Goal: Task Accomplishment & Management: Use online tool/utility

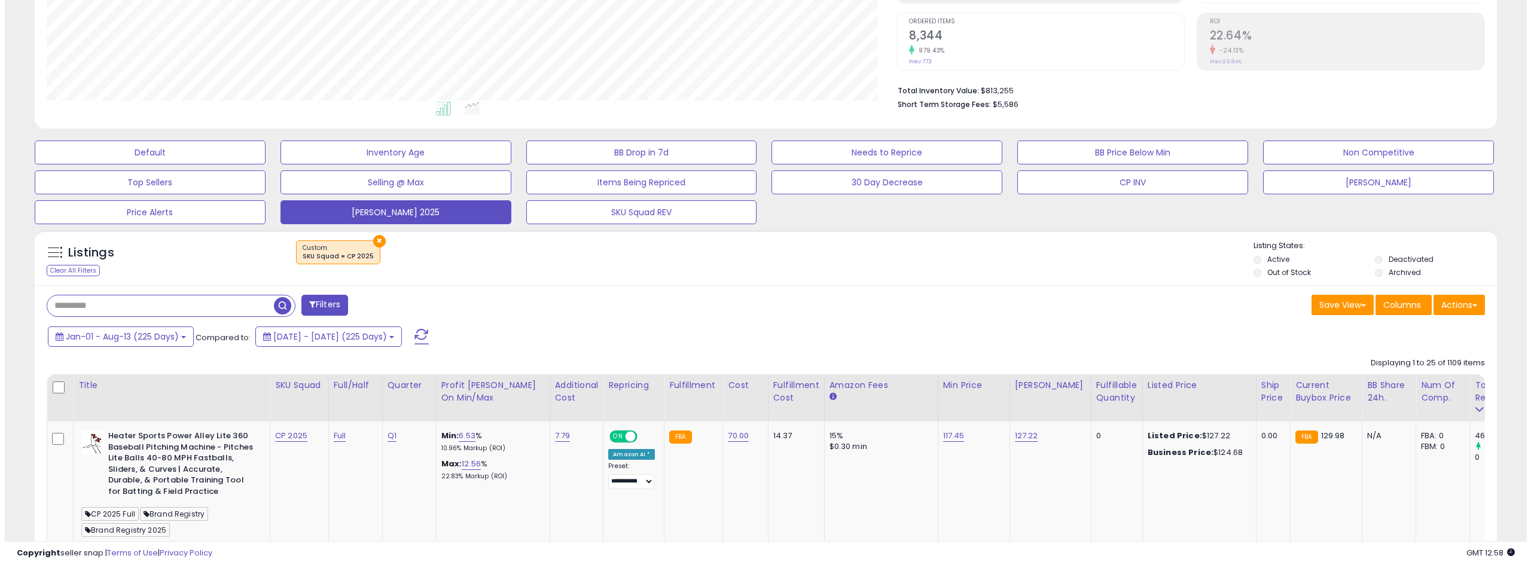
scroll to position [259, 0]
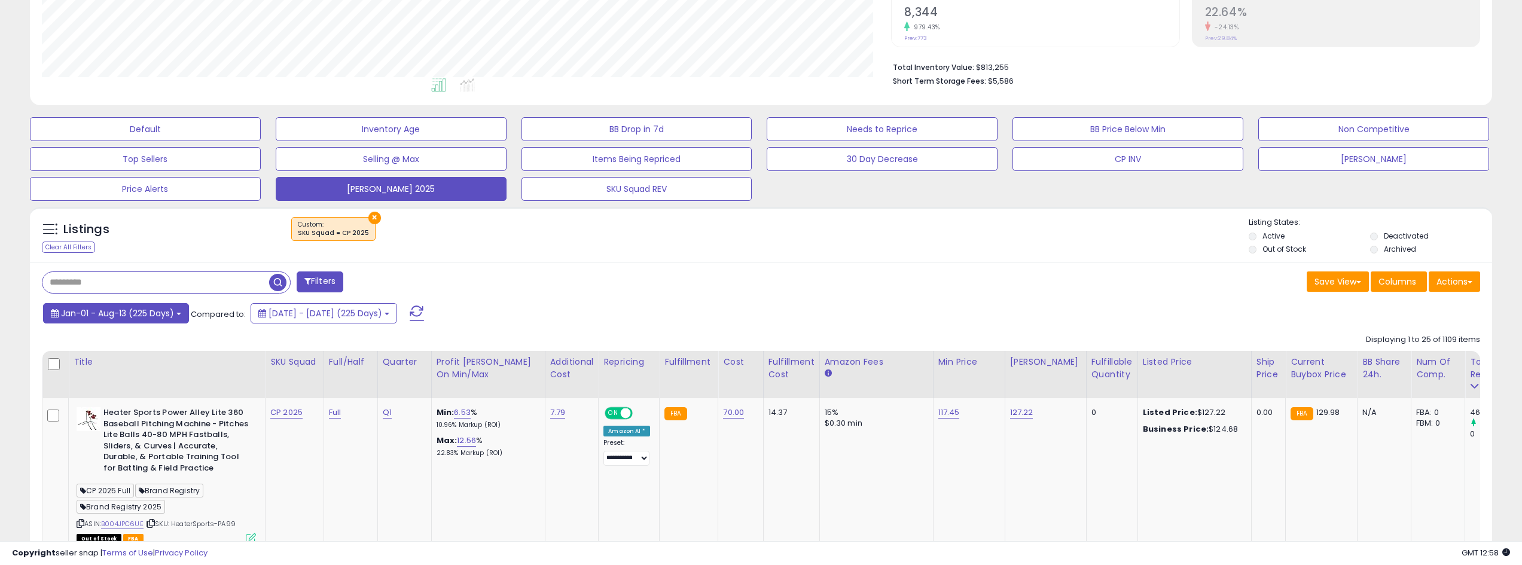
click at [172, 312] on span "Jan-01 - Aug-13 (225 Days)" at bounding box center [117, 313] width 113 height 12
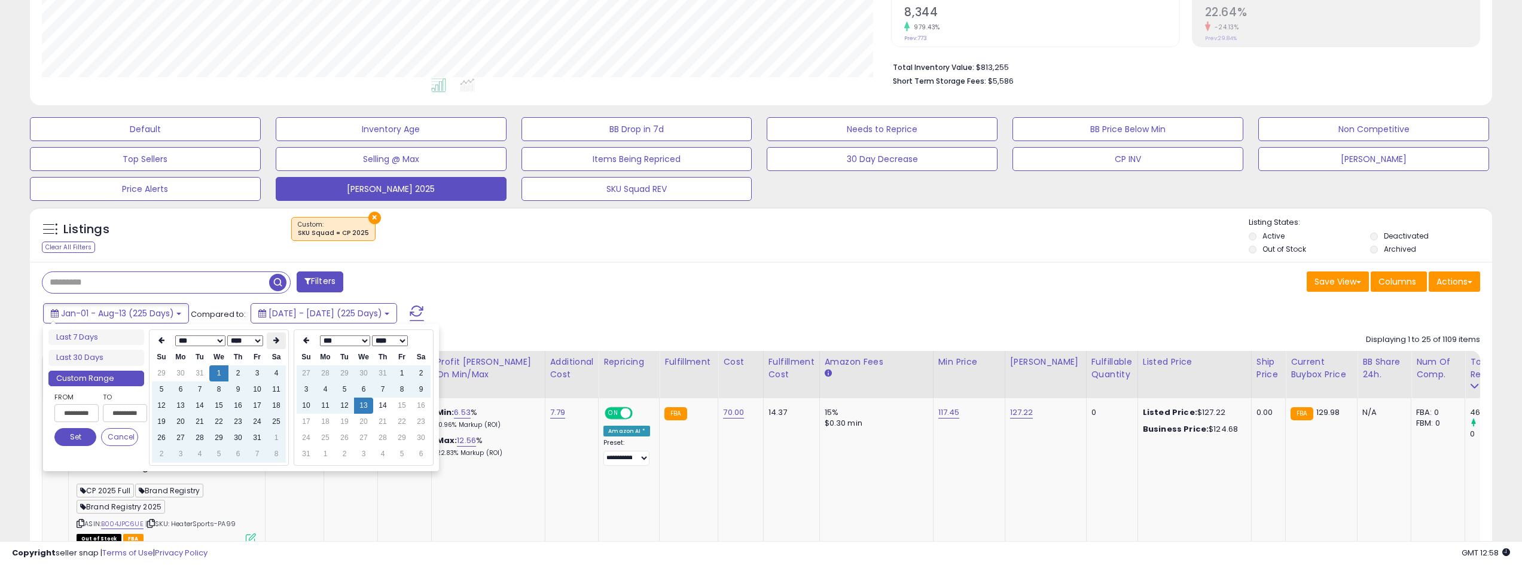
click at [268, 341] on th at bounding box center [276, 340] width 19 height 17
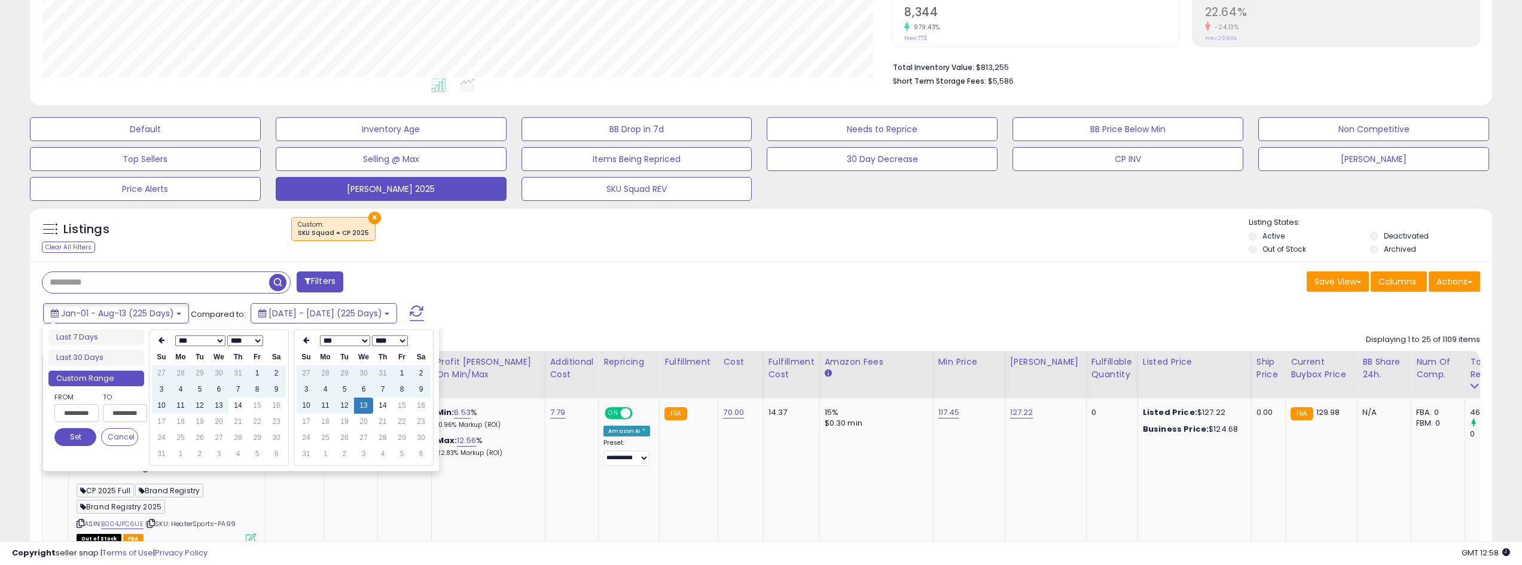
click at [536, 236] on div "×" at bounding box center [762, 233] width 973 height 33
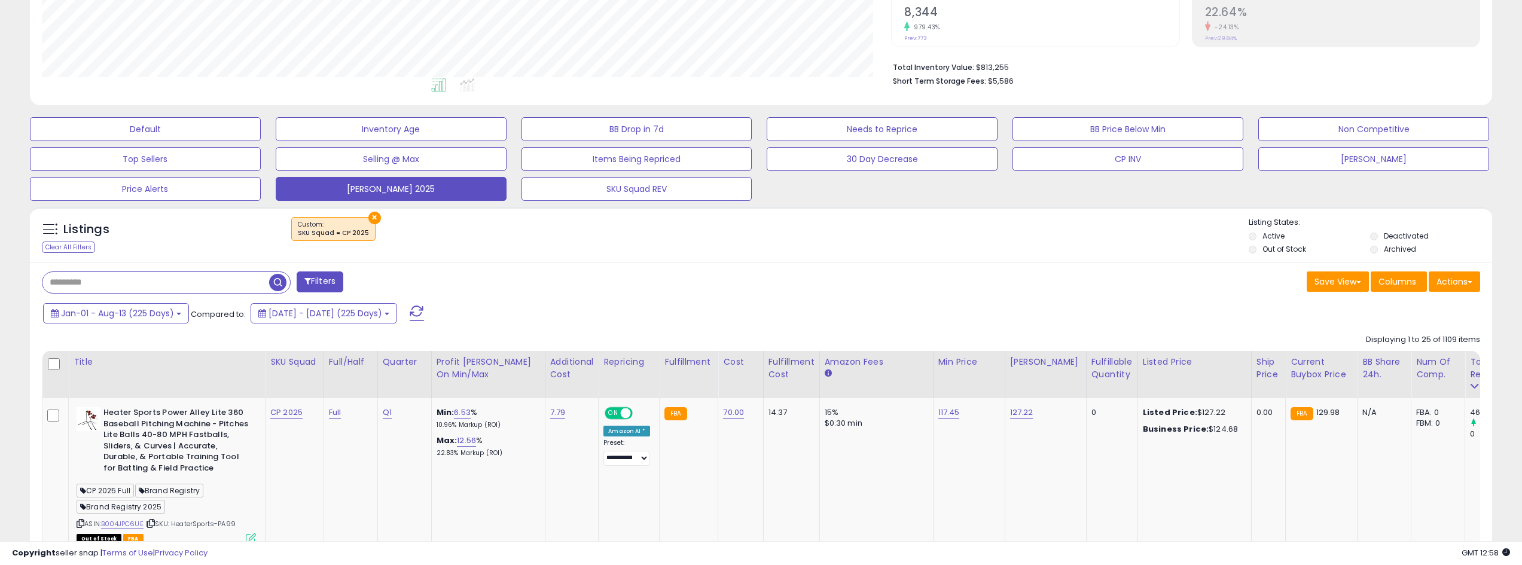
click at [432, 313] on button at bounding box center [417, 313] width 30 height 24
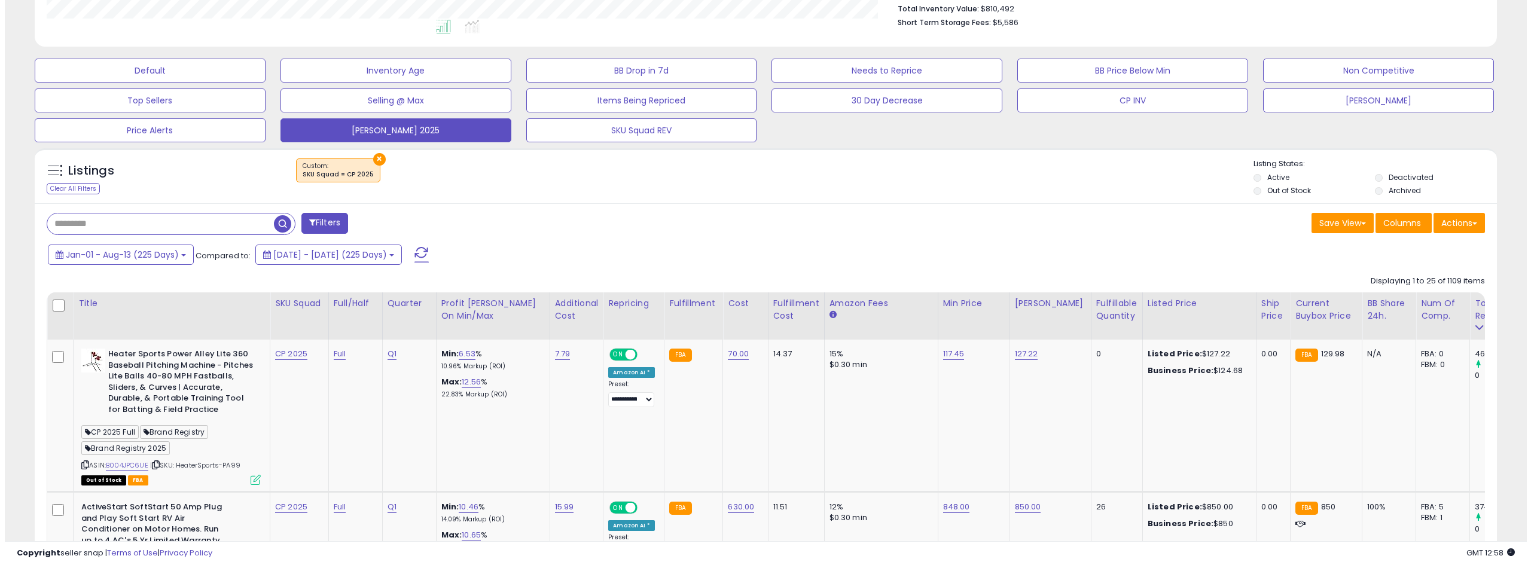
scroll to position [319, 0]
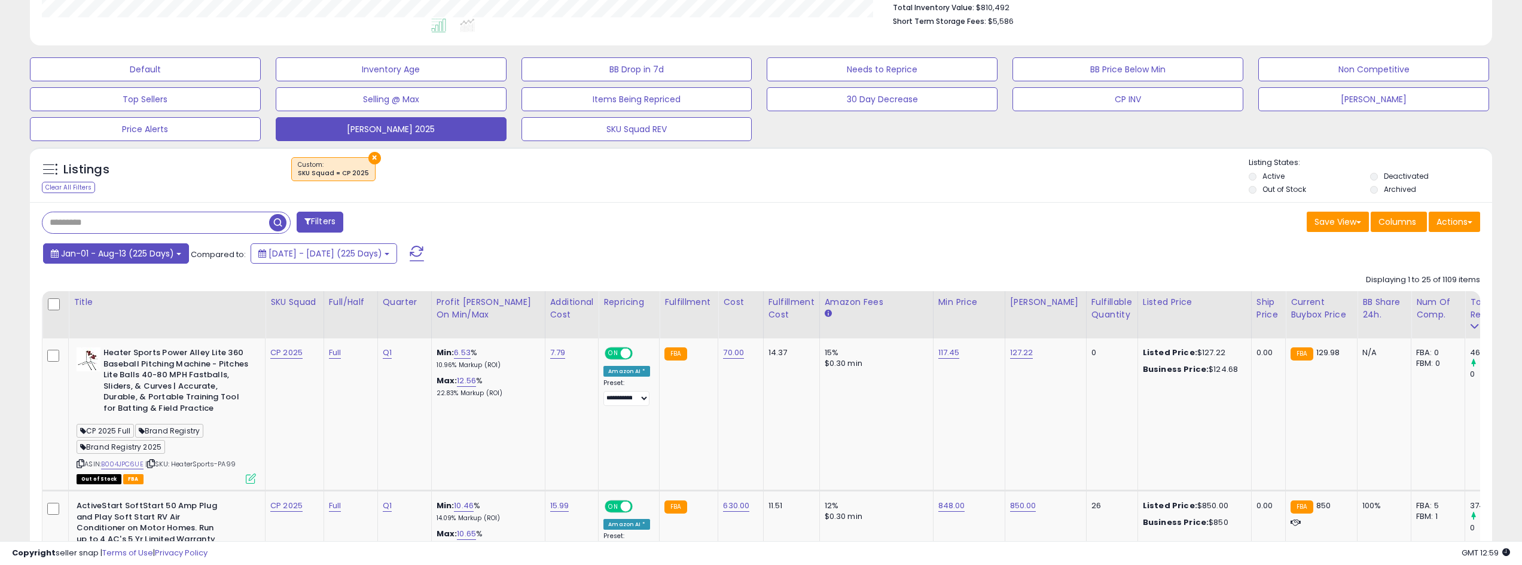
click at [169, 254] on span "Jan-01 - Aug-13 (225 Days)" at bounding box center [117, 254] width 113 height 12
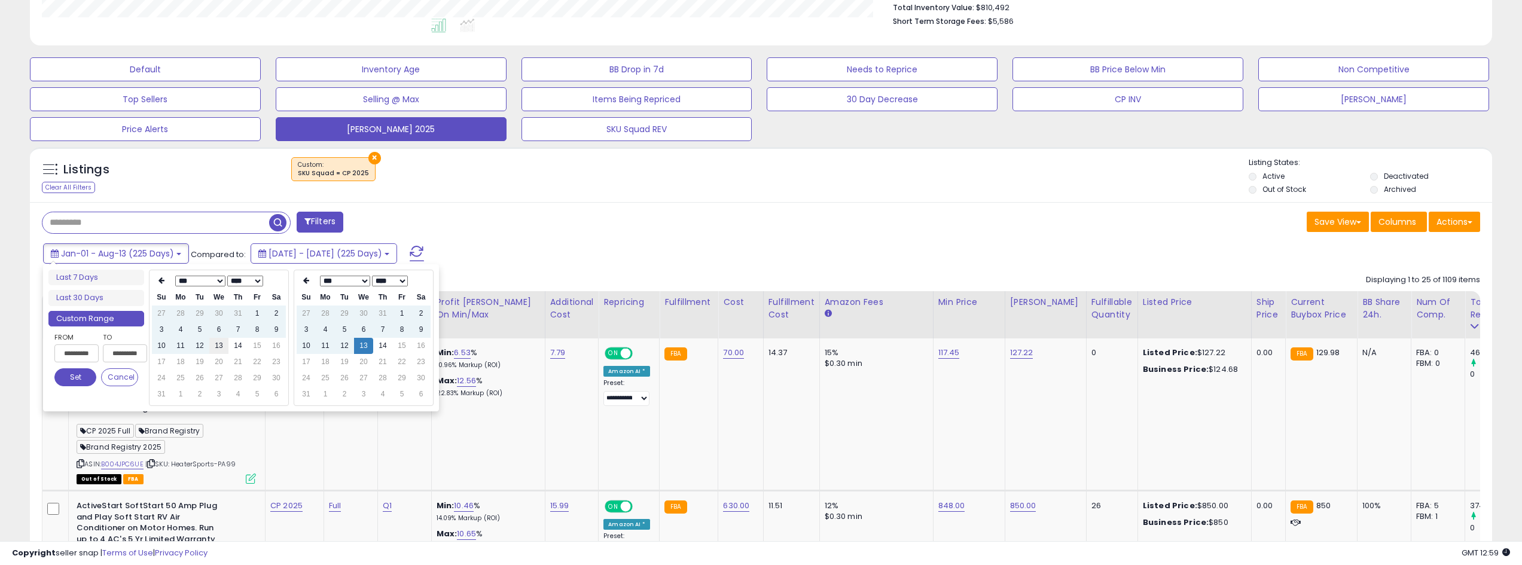
click at [217, 346] on td "13" at bounding box center [218, 346] width 19 height 16
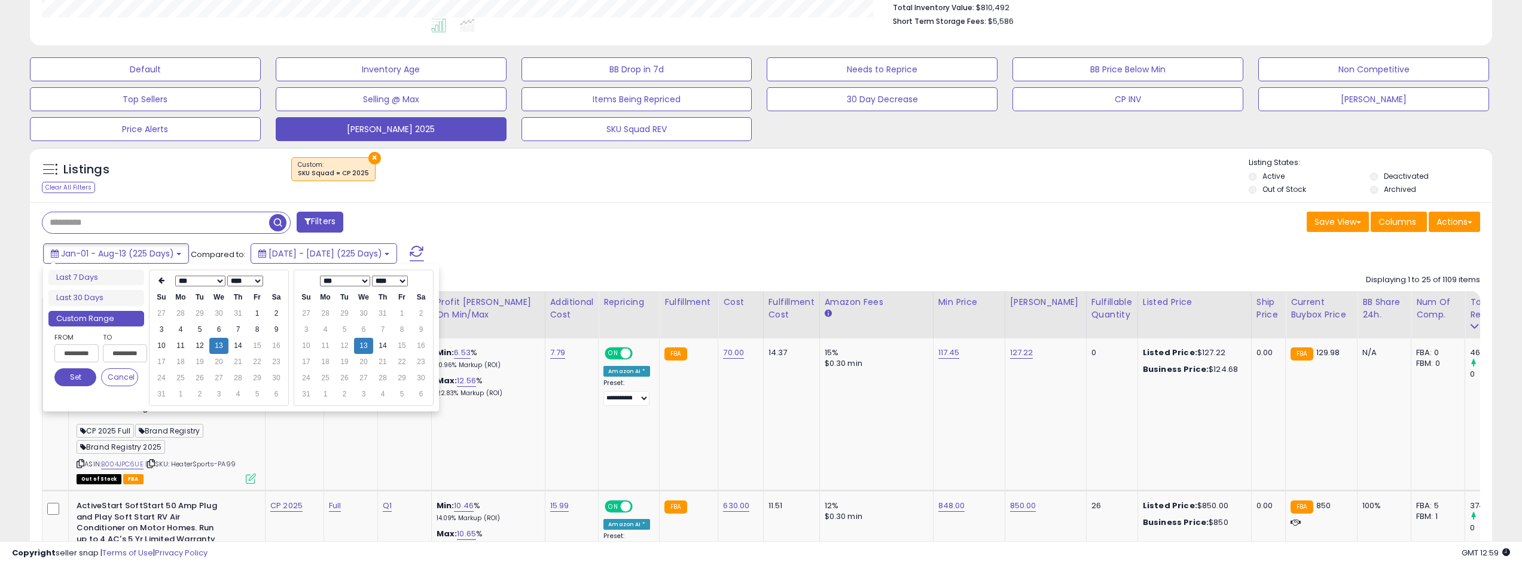
type input "**********"
click at [69, 378] on button "Set" at bounding box center [75, 377] width 42 height 18
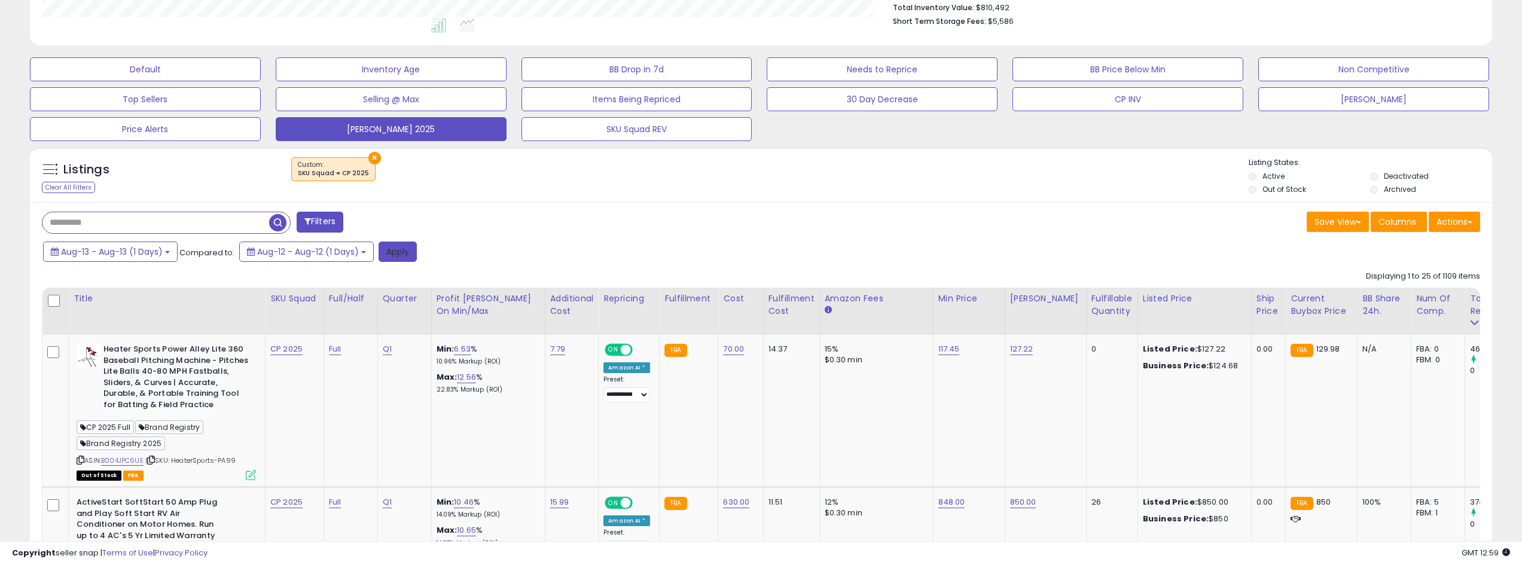
click at [383, 256] on button "Apply" at bounding box center [397, 252] width 38 height 20
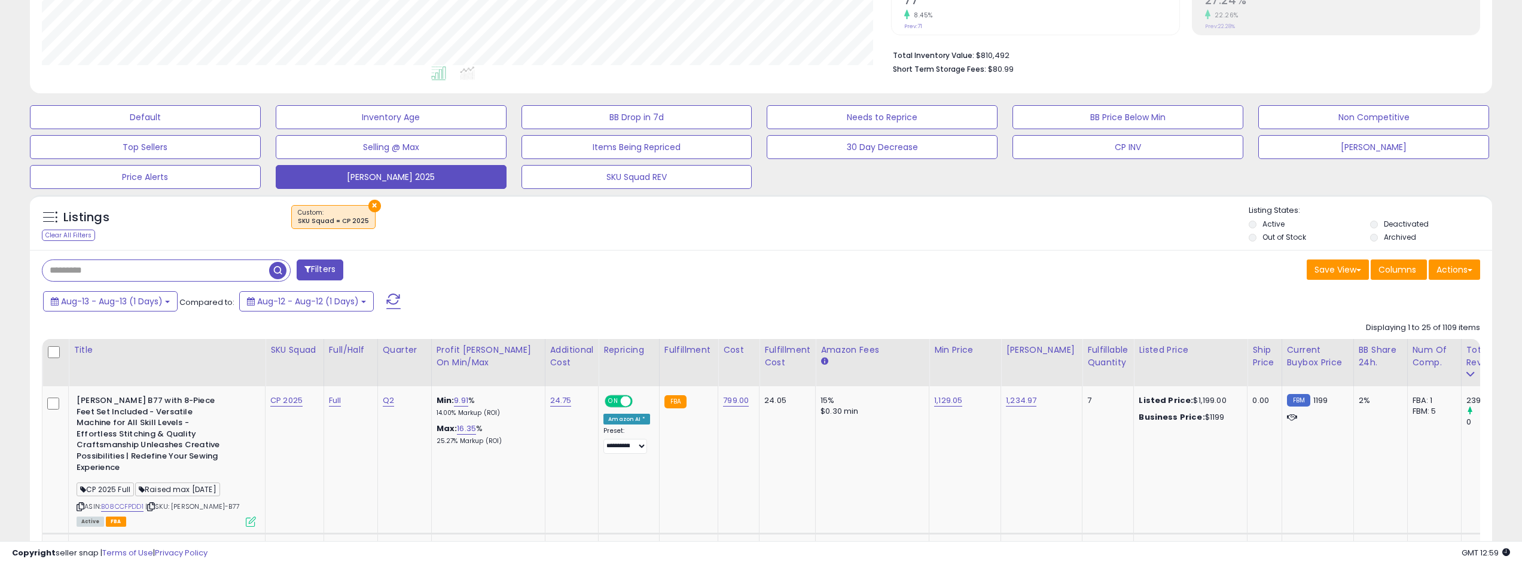
scroll to position [299, 0]
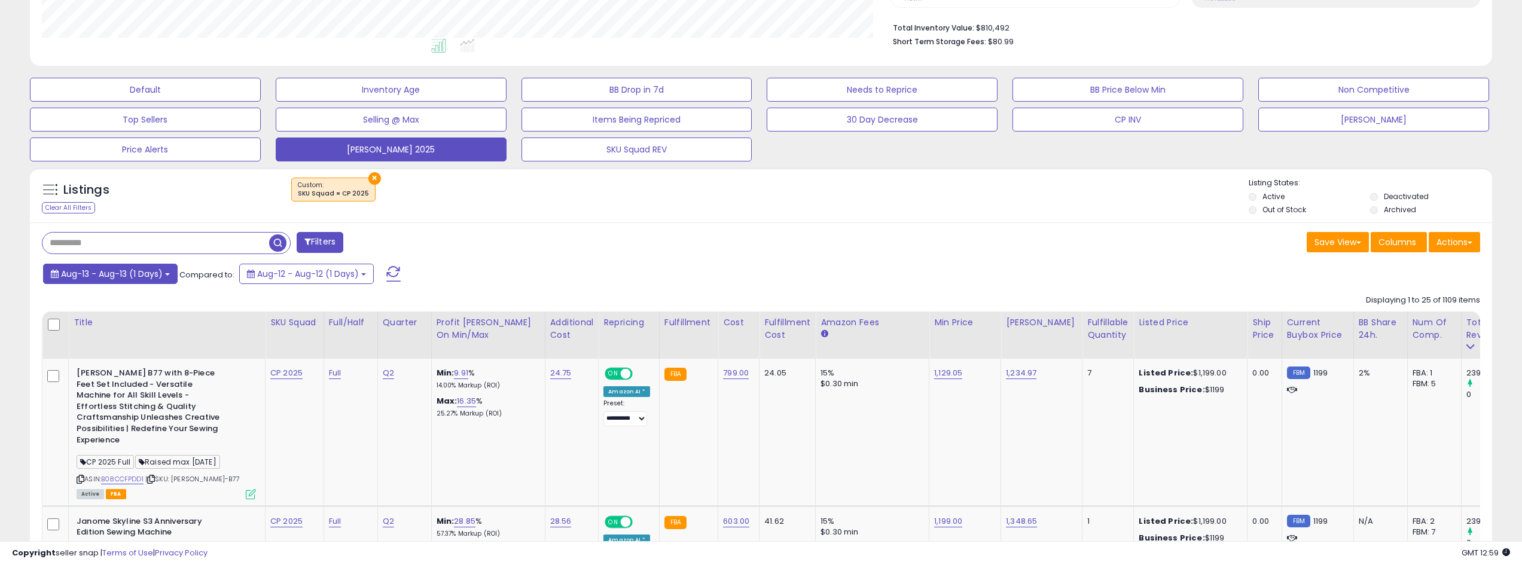
click at [161, 268] on span "Aug-13 - Aug-13 (1 Days)" at bounding box center [112, 274] width 102 height 12
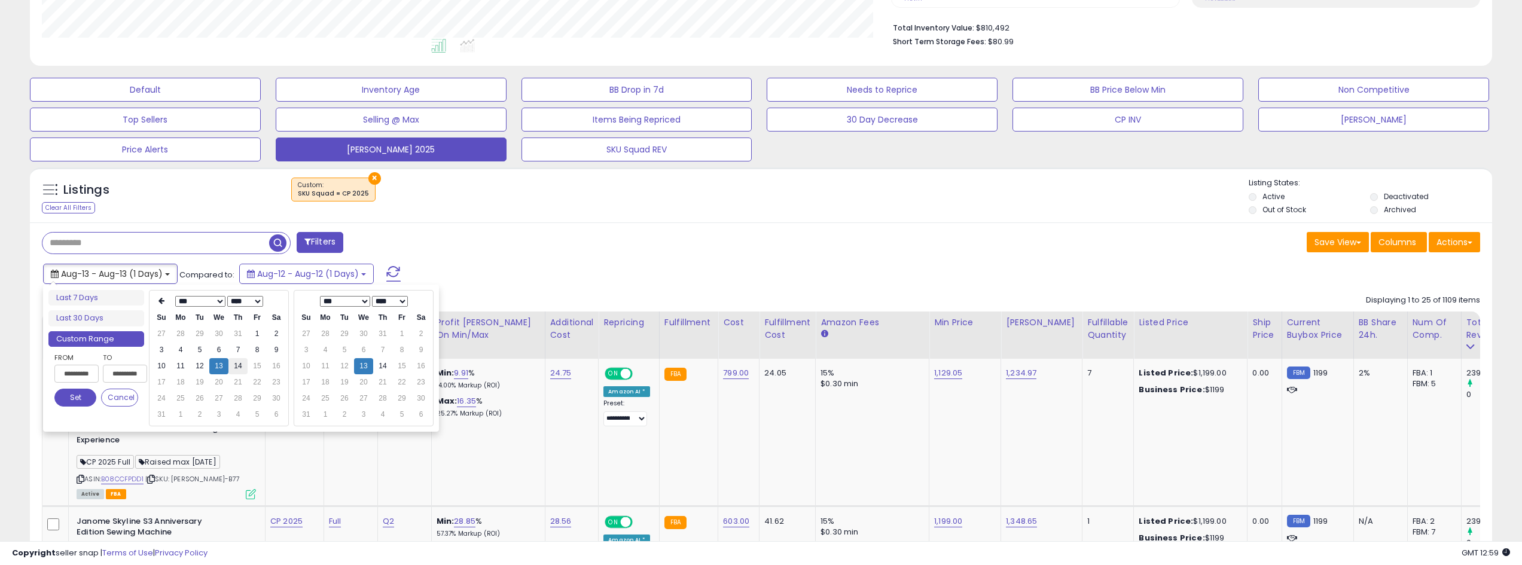
type input "**********"
click at [239, 367] on td "14" at bounding box center [237, 366] width 19 height 16
type input "**********"
click at [77, 396] on button "Set" at bounding box center [75, 398] width 42 height 18
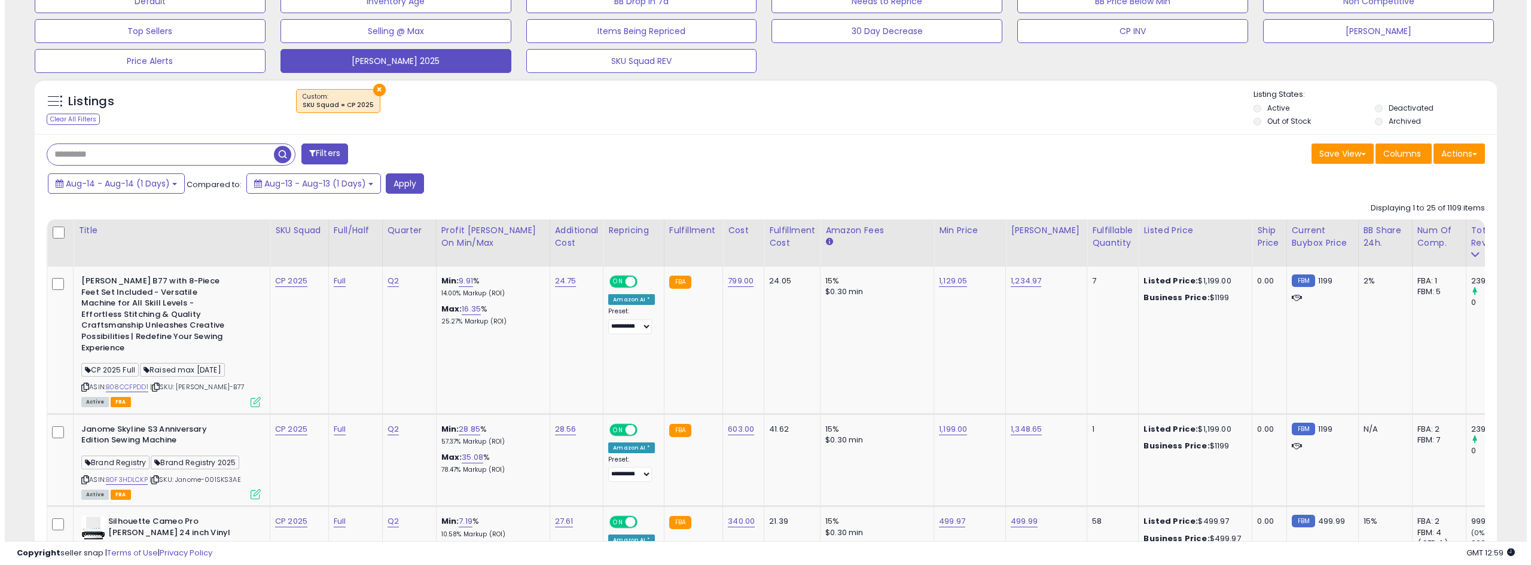
scroll to position [419, 0]
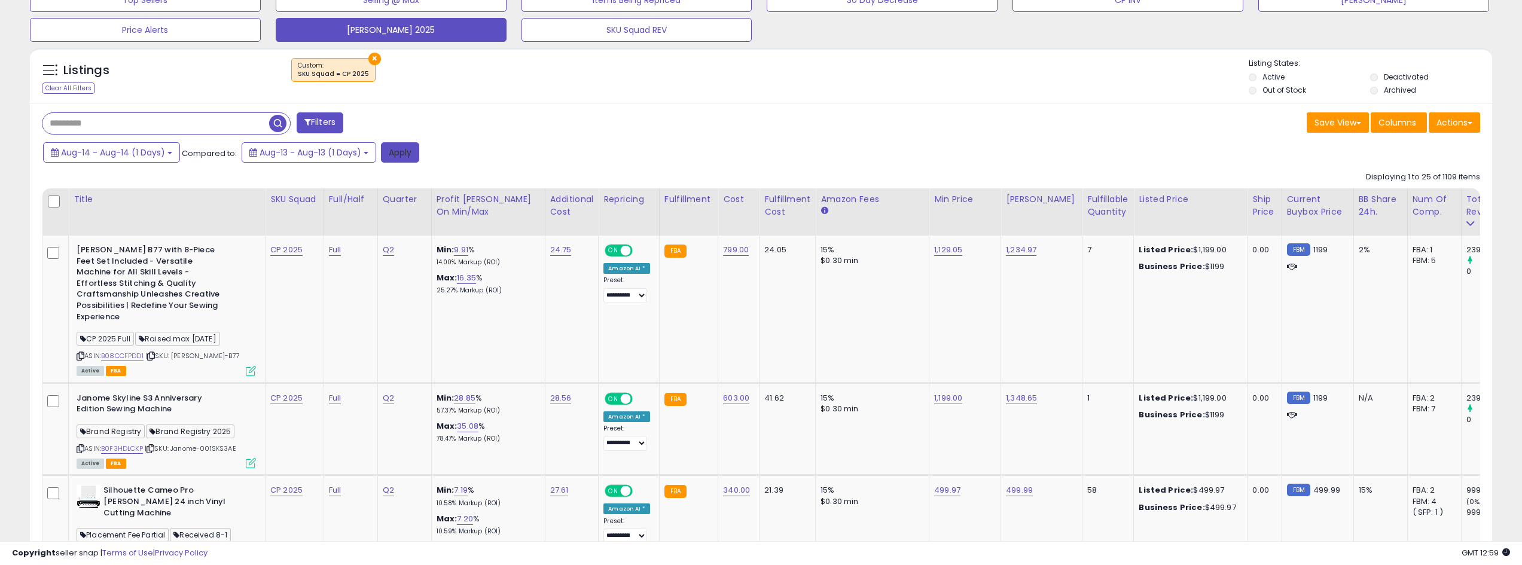
click at [407, 154] on button "Apply" at bounding box center [400, 152] width 38 height 20
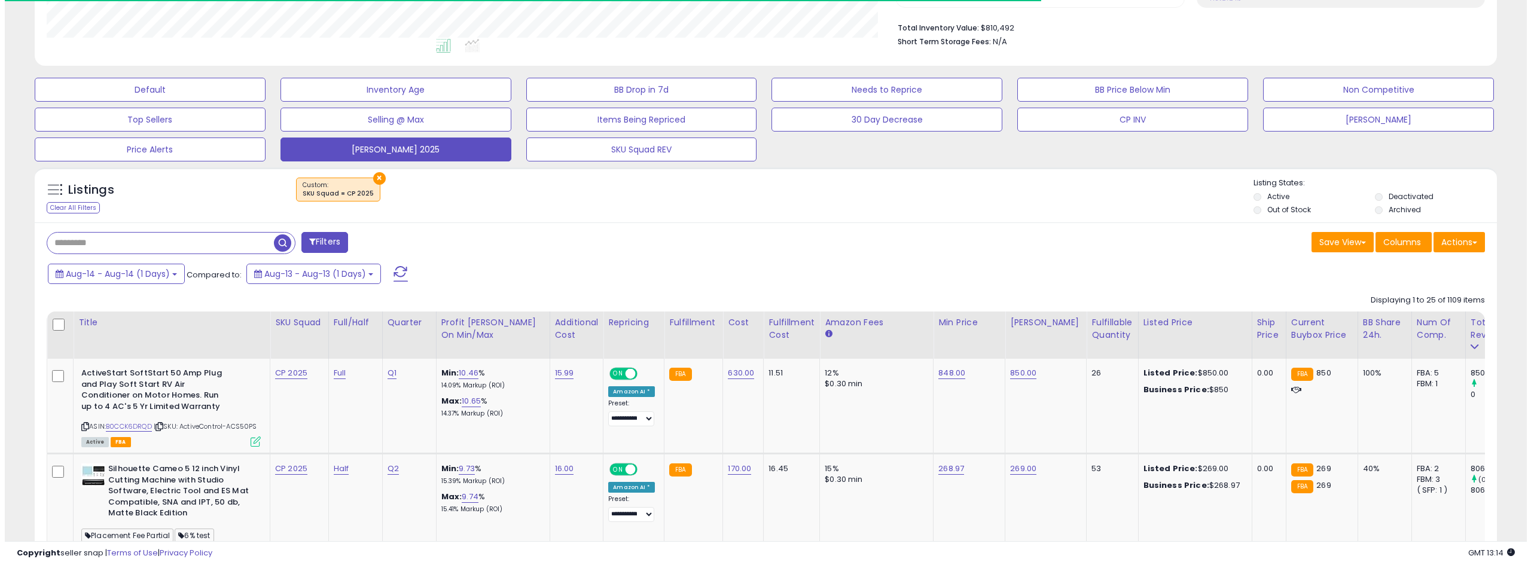
scroll to position [239, 0]
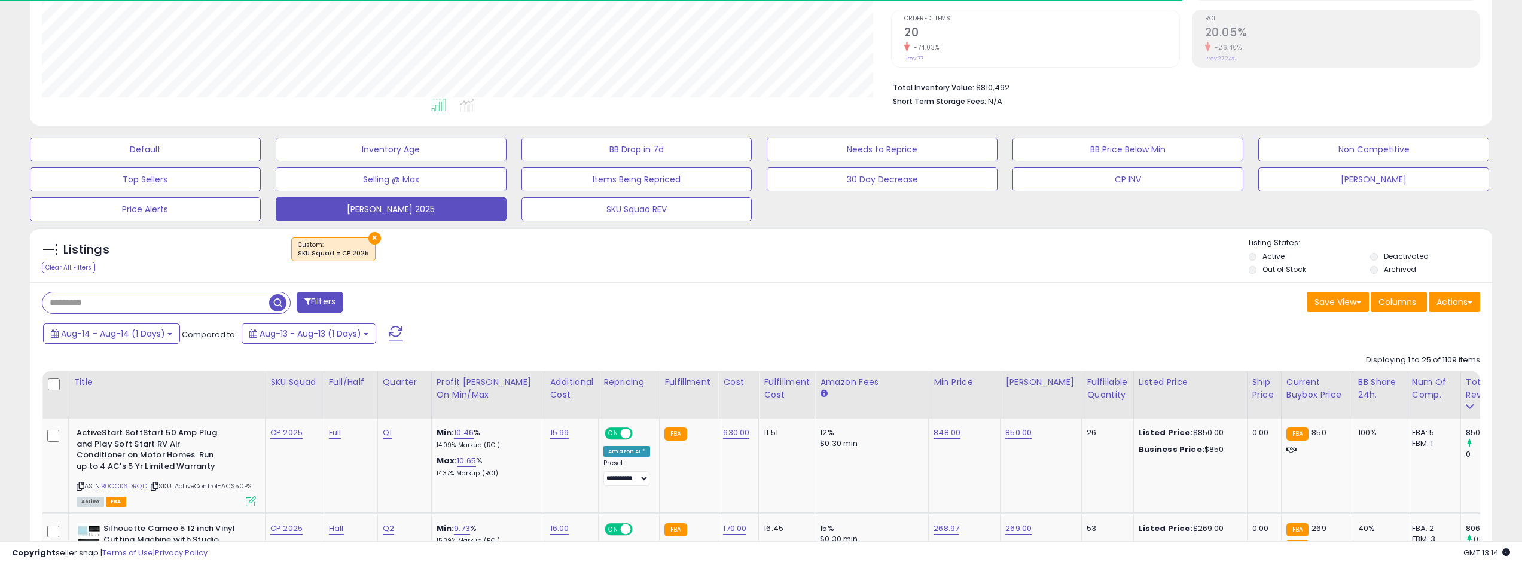
click at [389, 334] on span at bounding box center [396, 334] width 14 height 16
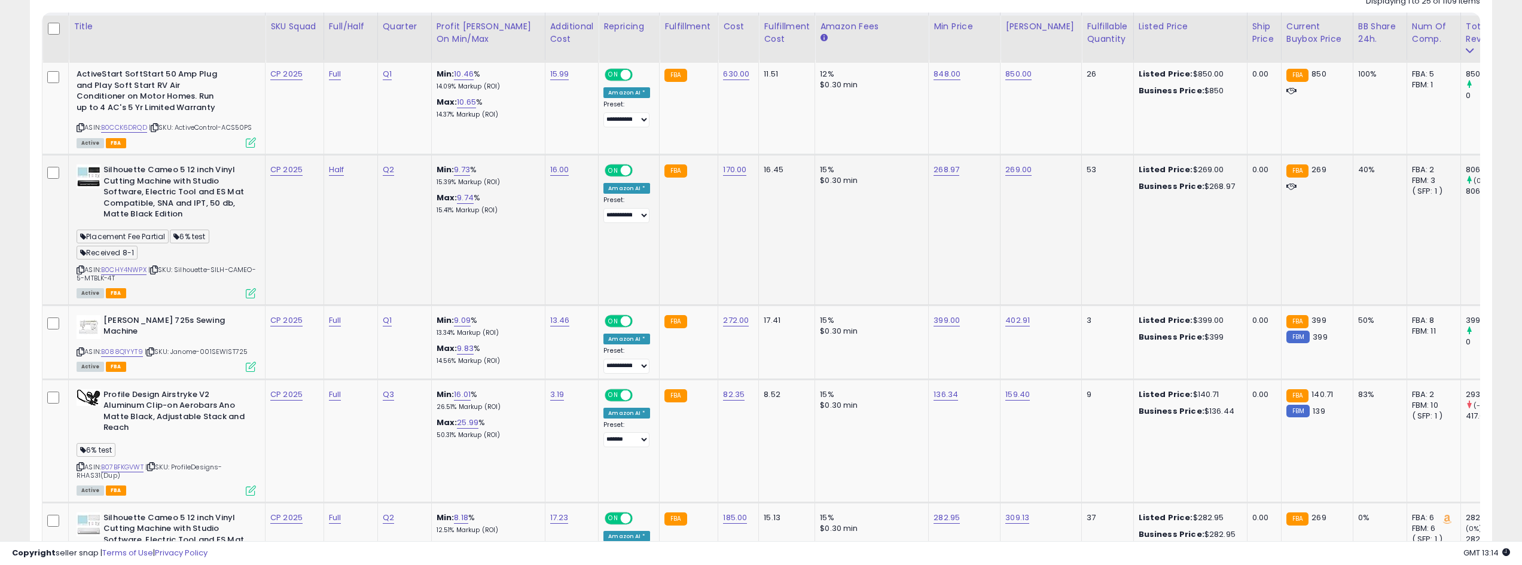
scroll to position [658, 0]
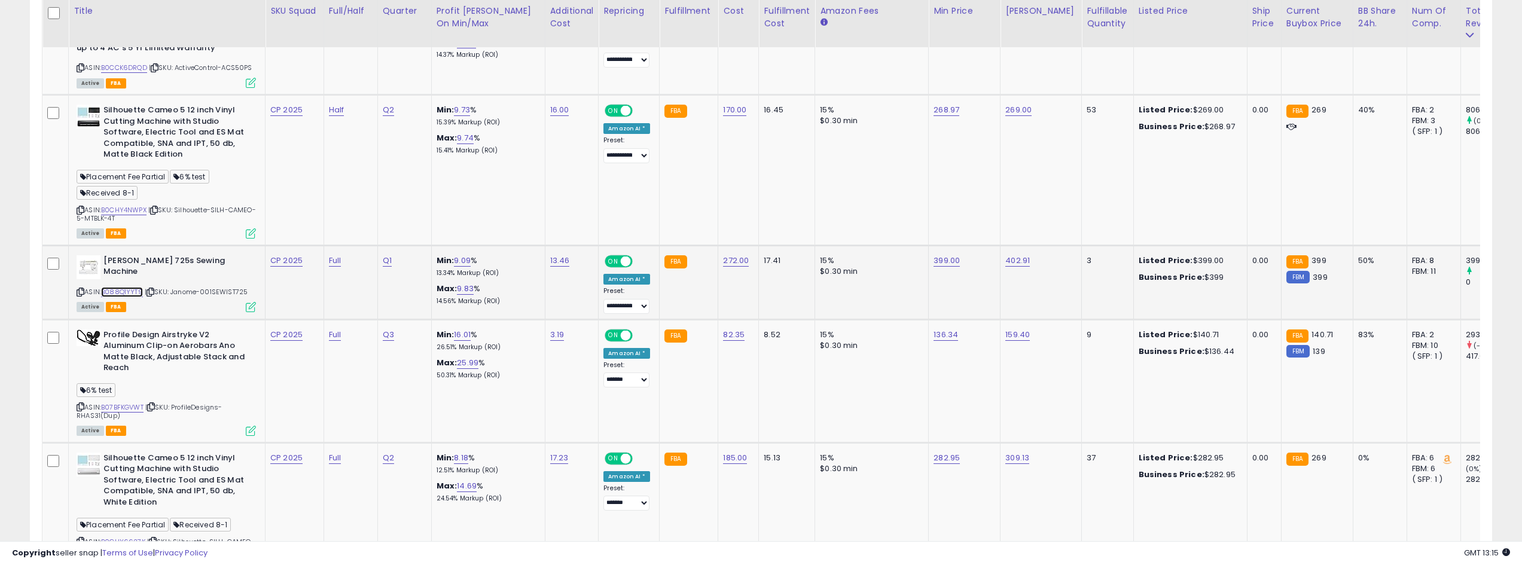
click at [135, 297] on link "B088Q1YYT9" at bounding box center [122, 292] width 42 height 10
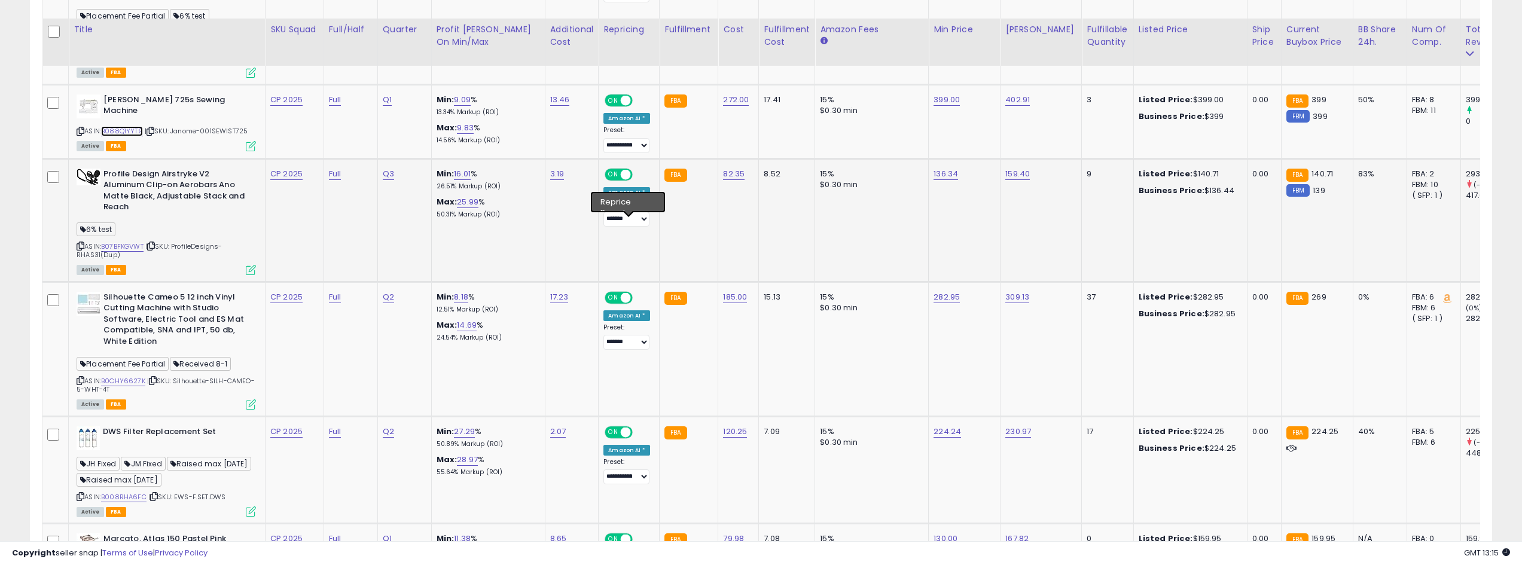
scroll to position [837, 0]
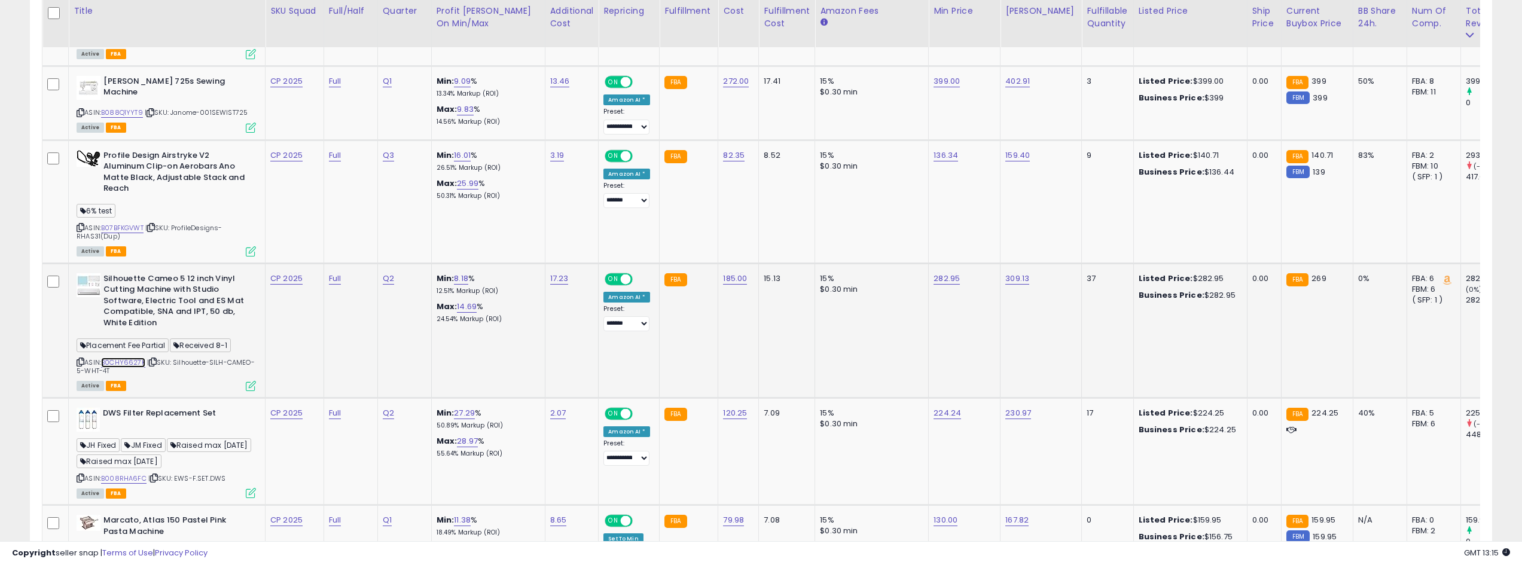
click at [141, 368] on link "B0CHY6627K" at bounding box center [123, 363] width 44 height 10
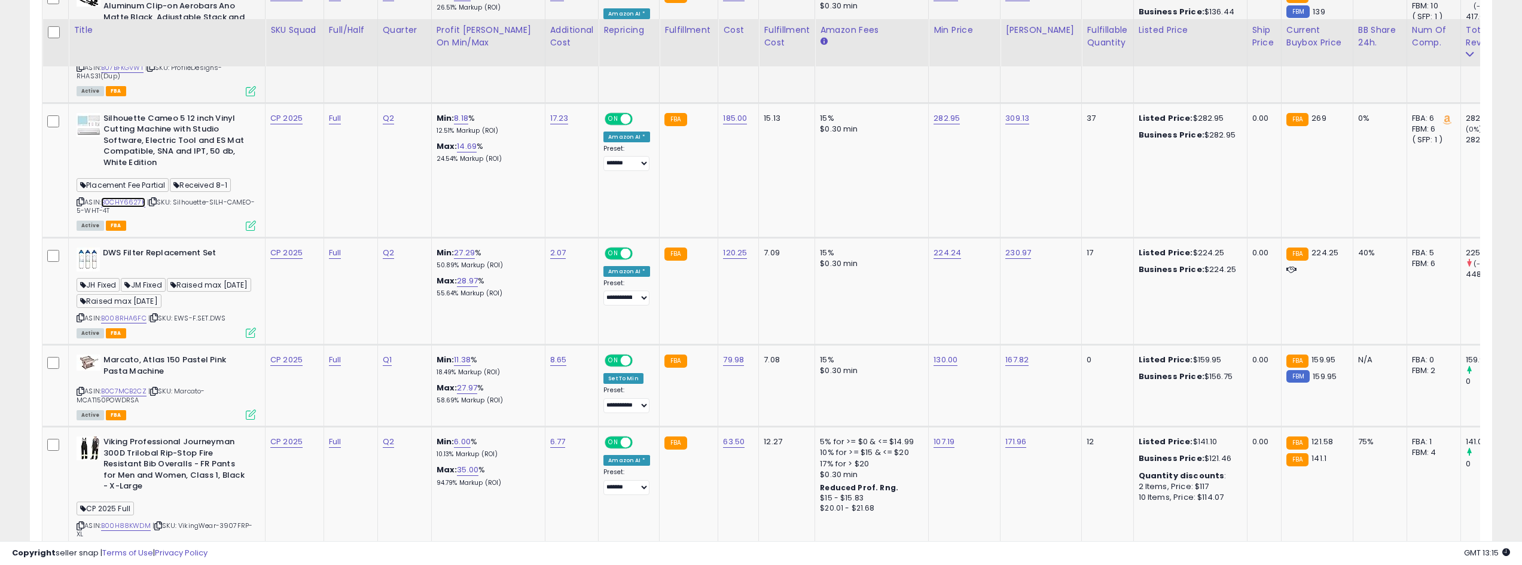
scroll to position [1016, 0]
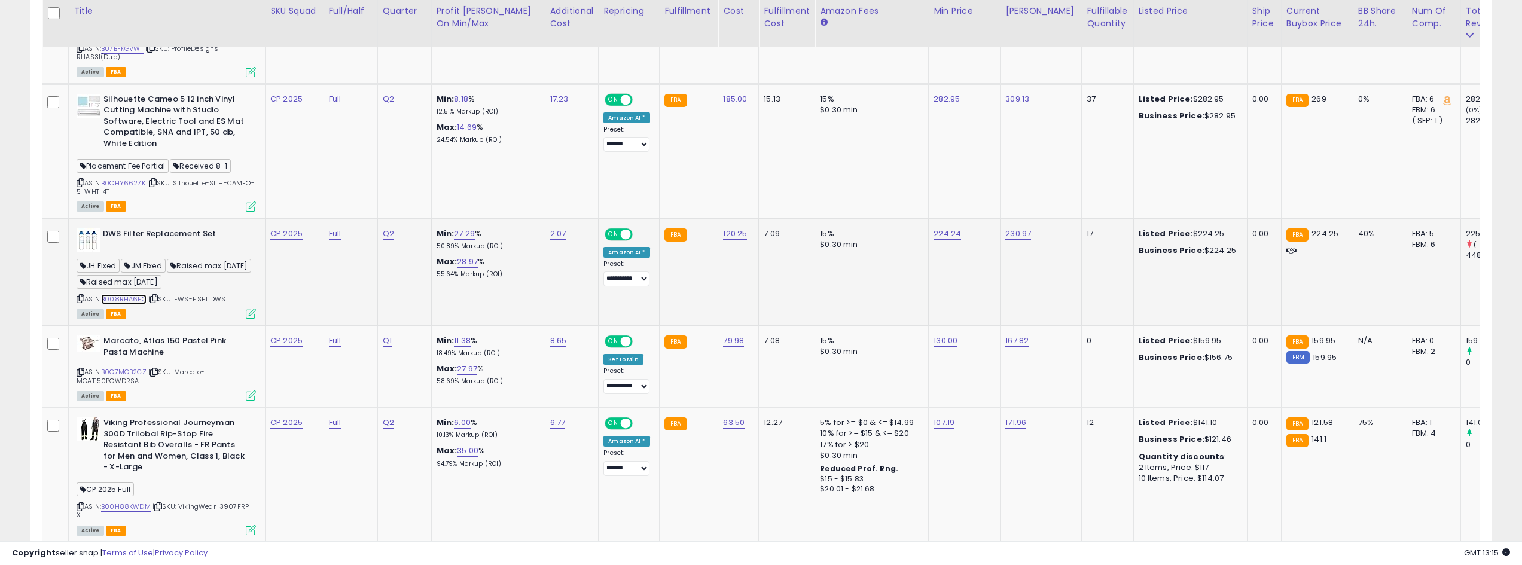
click at [118, 304] on link "B008RHA6FC" at bounding box center [123, 299] width 45 height 10
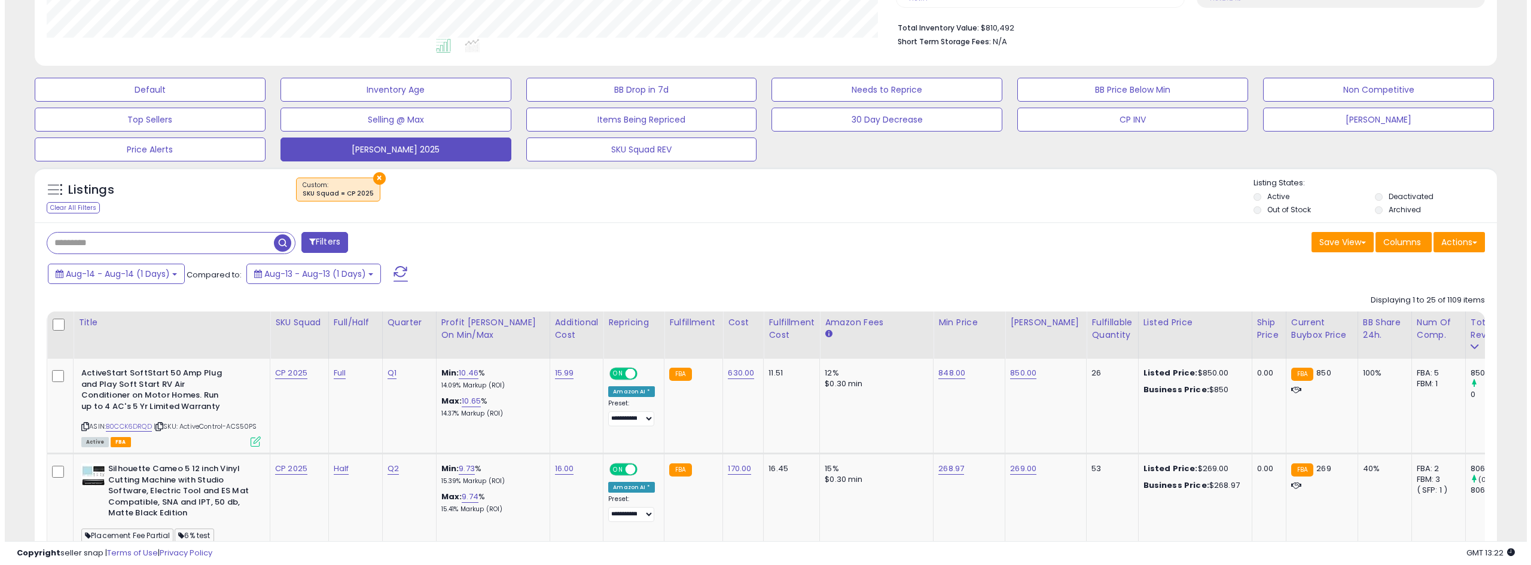
scroll to position [239, 0]
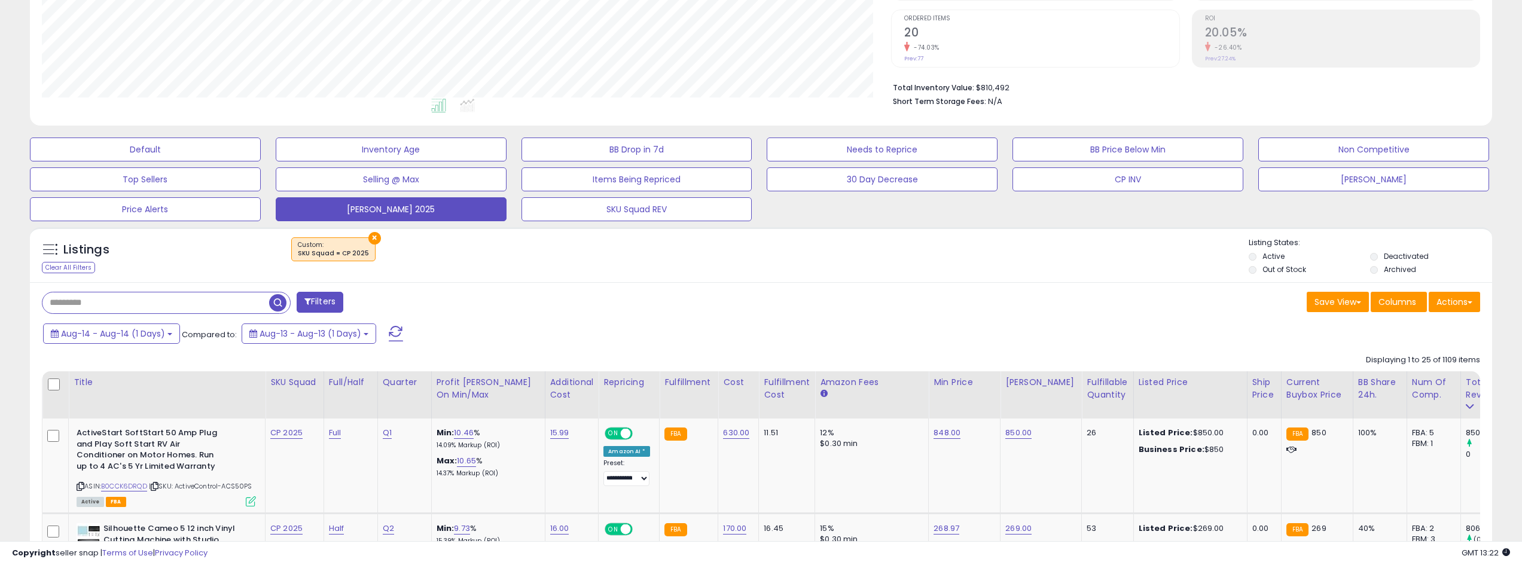
click at [399, 328] on span at bounding box center [396, 334] width 14 height 16
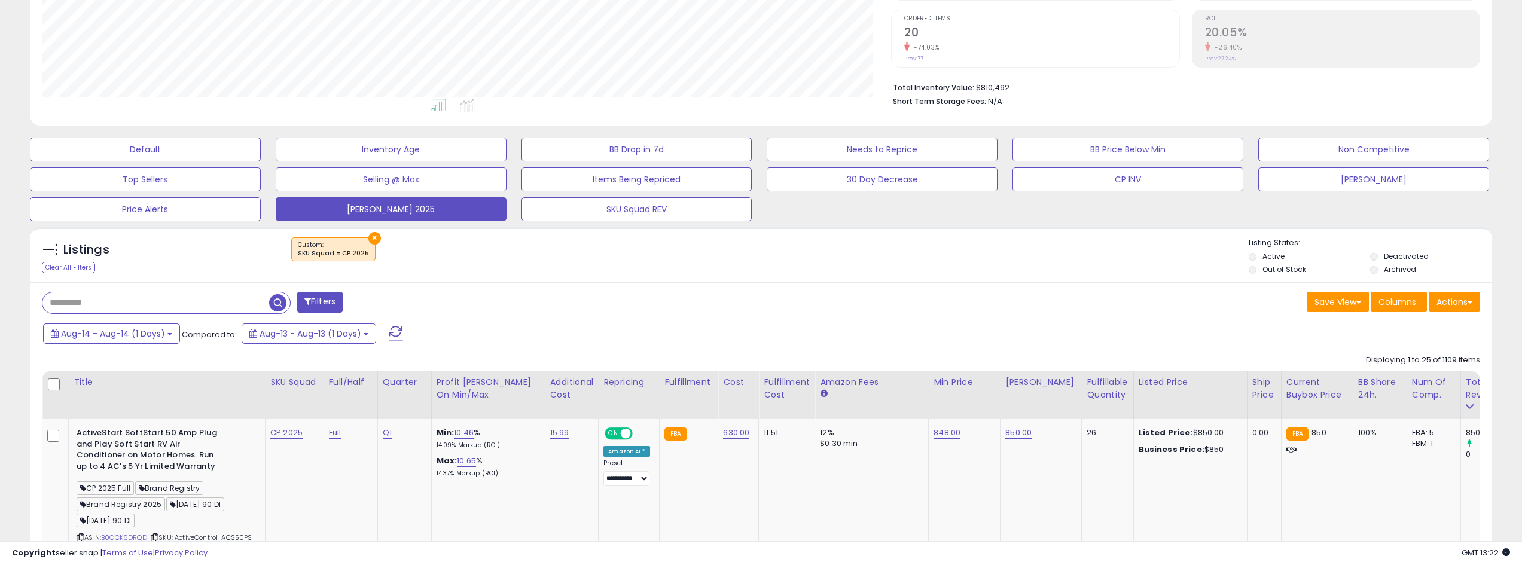
click at [338, 303] on button "Filters" at bounding box center [320, 302] width 47 height 21
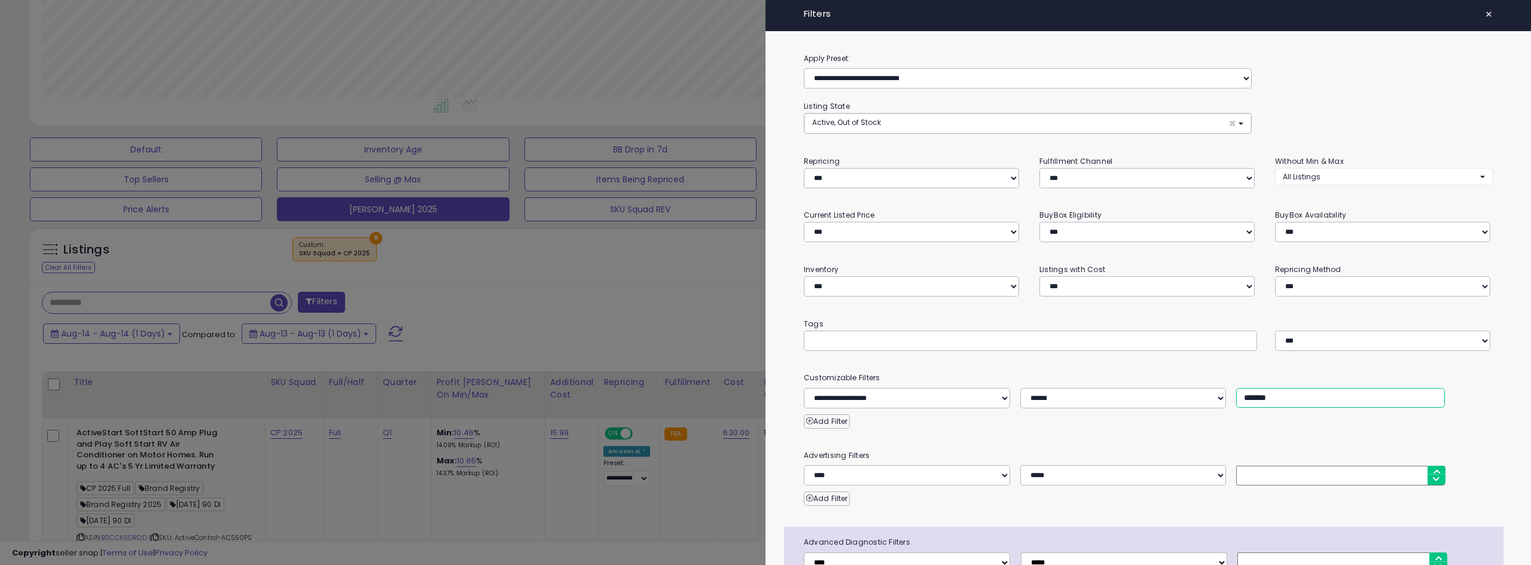
drag, startPoint x: 1251, startPoint y: 300, endPoint x: 1157, endPoint y: 292, distance: 94.2
click at [909, 388] on div "**********" at bounding box center [1148, 398] width 707 height 20
type input "*******"
click at [692, 288] on div at bounding box center [765, 282] width 1531 height 565
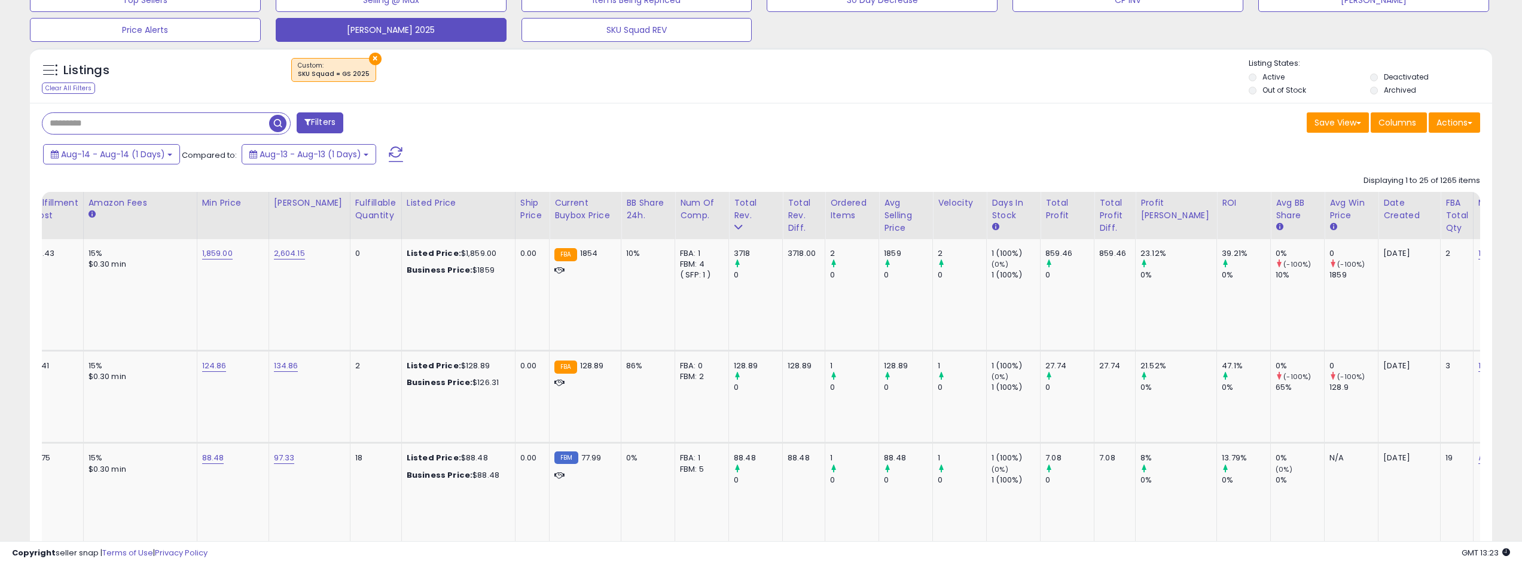
scroll to position [0, 273]
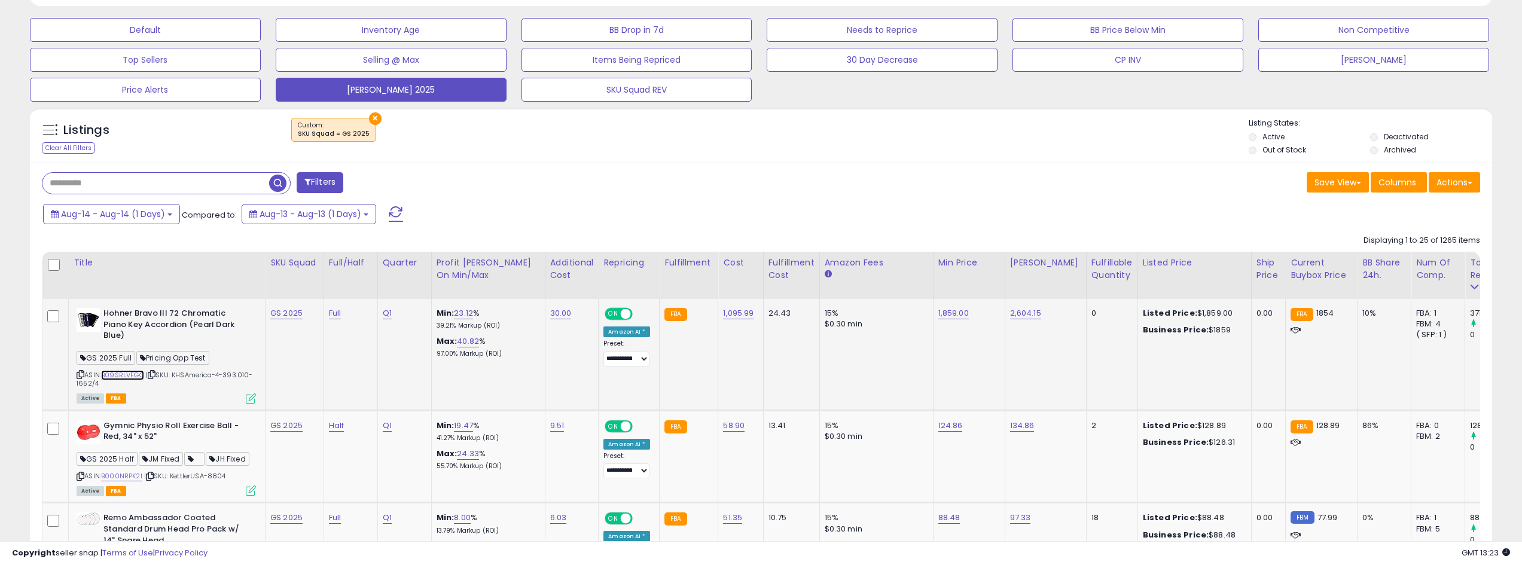
click at [124, 370] on link "B09SRLVFGQ" at bounding box center [122, 375] width 43 height 10
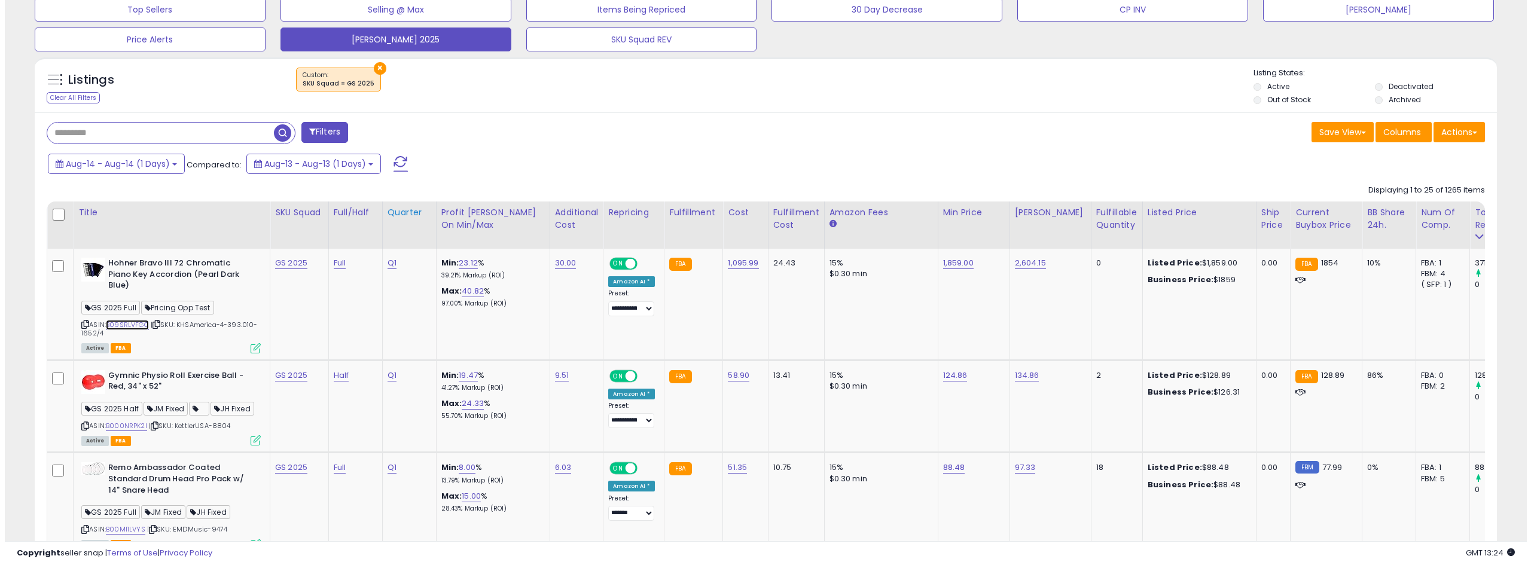
scroll to position [419, 0]
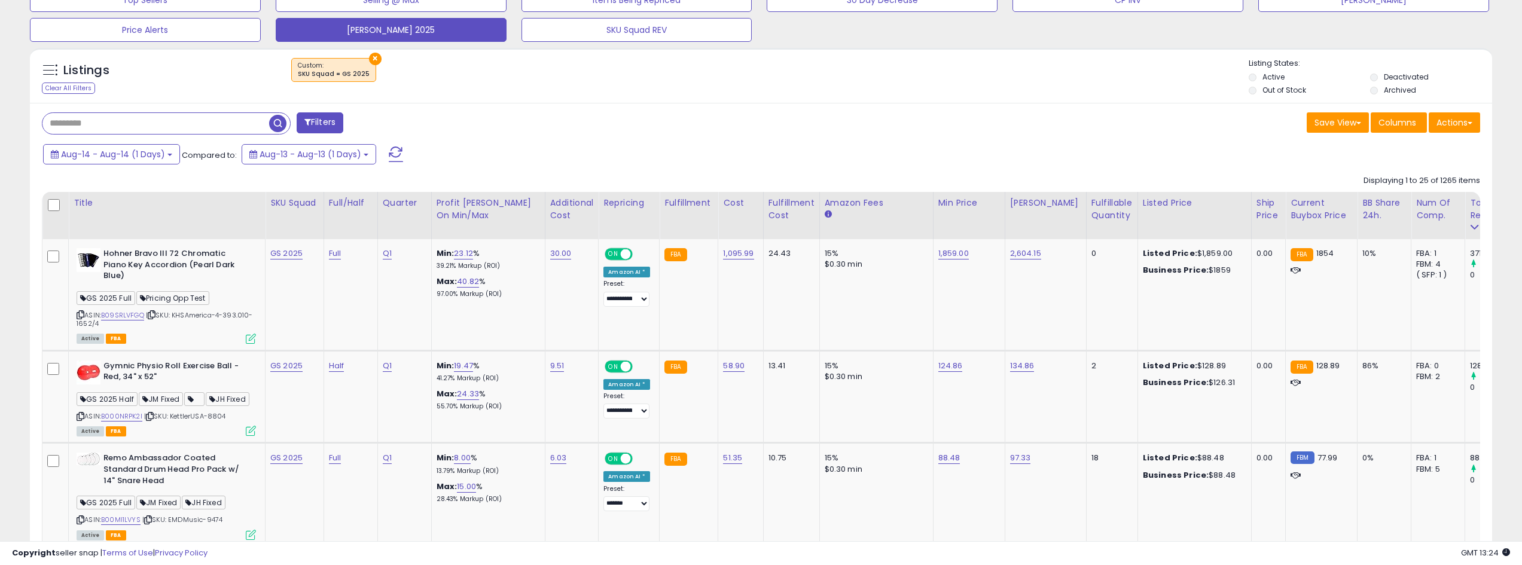
click at [324, 122] on button "Filters" at bounding box center [320, 122] width 47 height 21
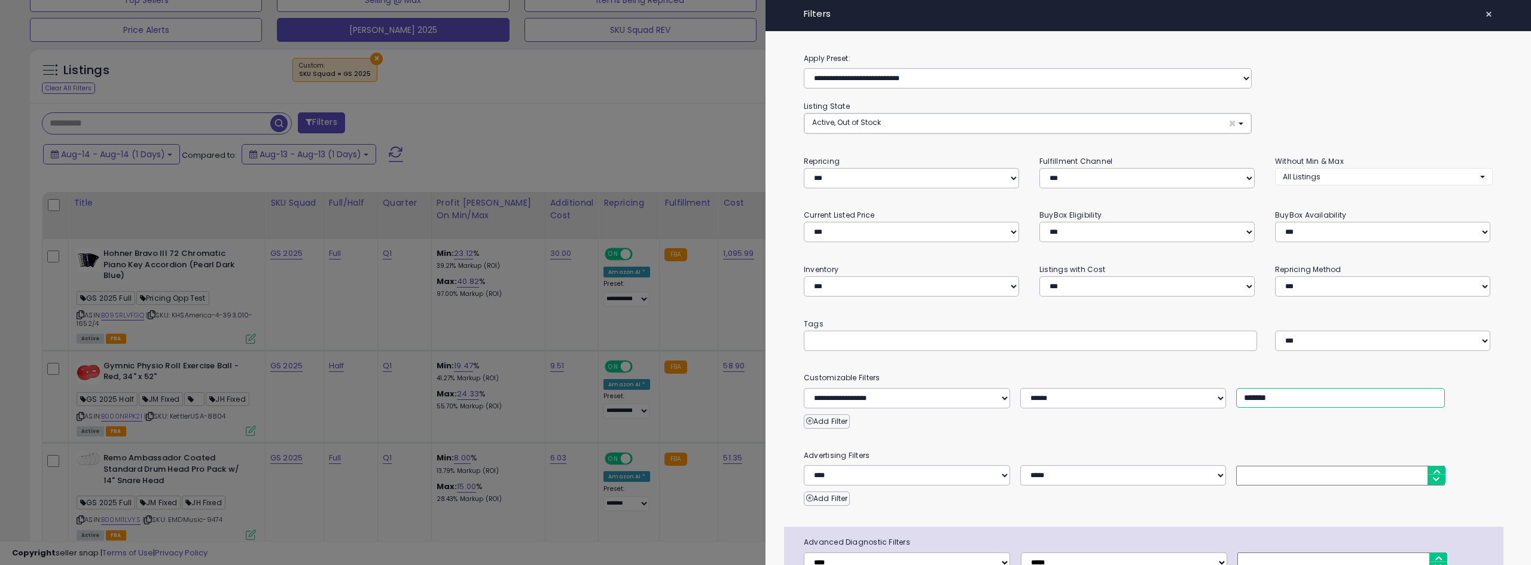
drag, startPoint x: 1251, startPoint y: 302, endPoint x: 1206, endPoint y: 307, distance: 45.1
click at [909, 388] on div "**********" at bounding box center [1148, 398] width 707 height 20
type input "*******"
click at [493, 110] on div at bounding box center [765, 282] width 1531 height 565
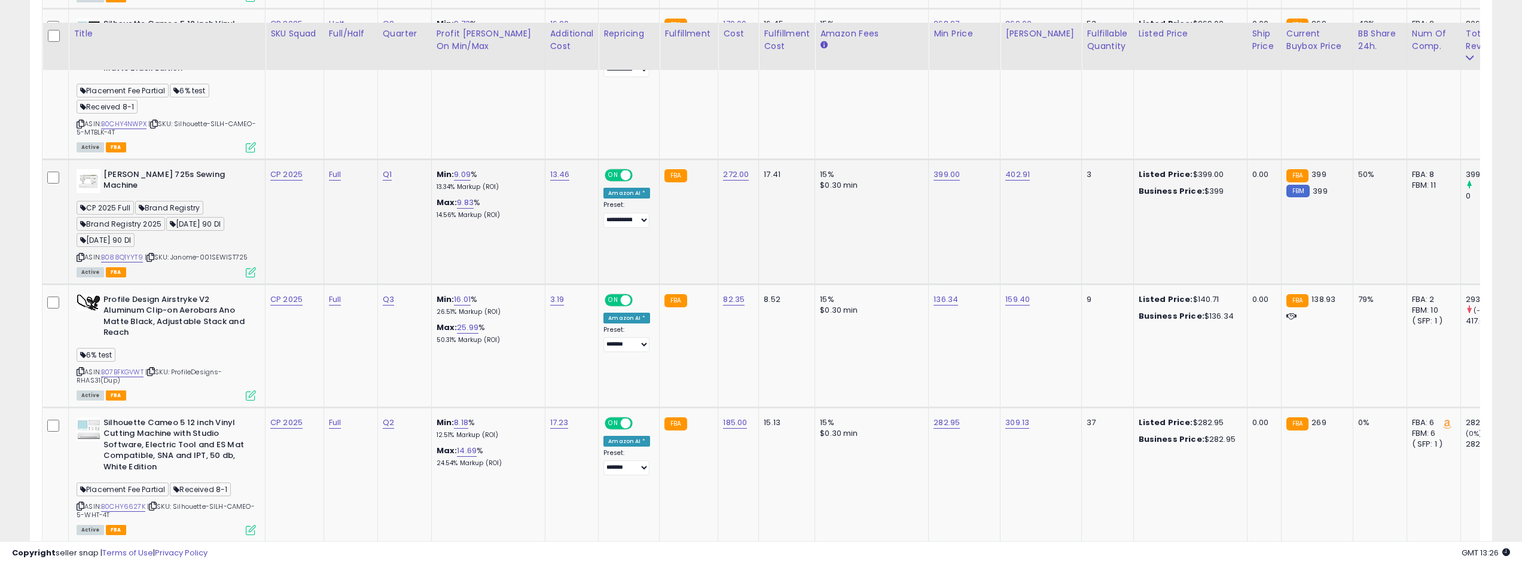
scroll to position [897, 0]
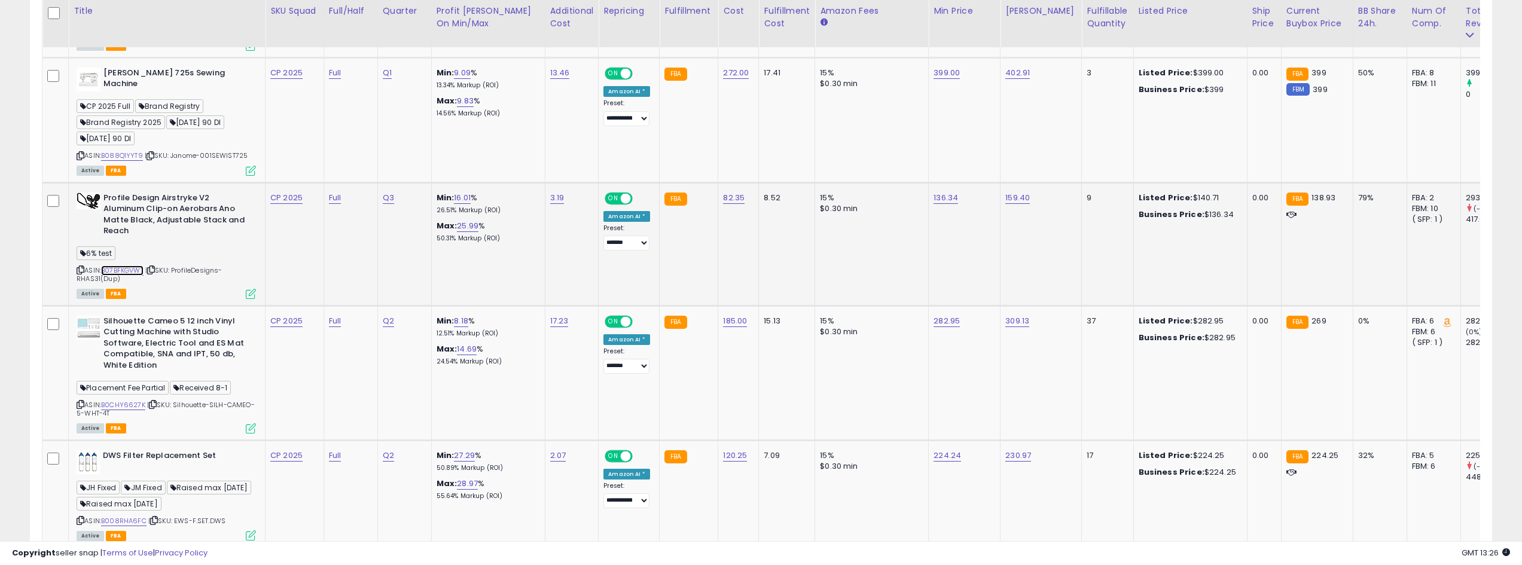
click at [128, 276] on link "B07BFKGVWT" at bounding box center [122, 270] width 42 height 10
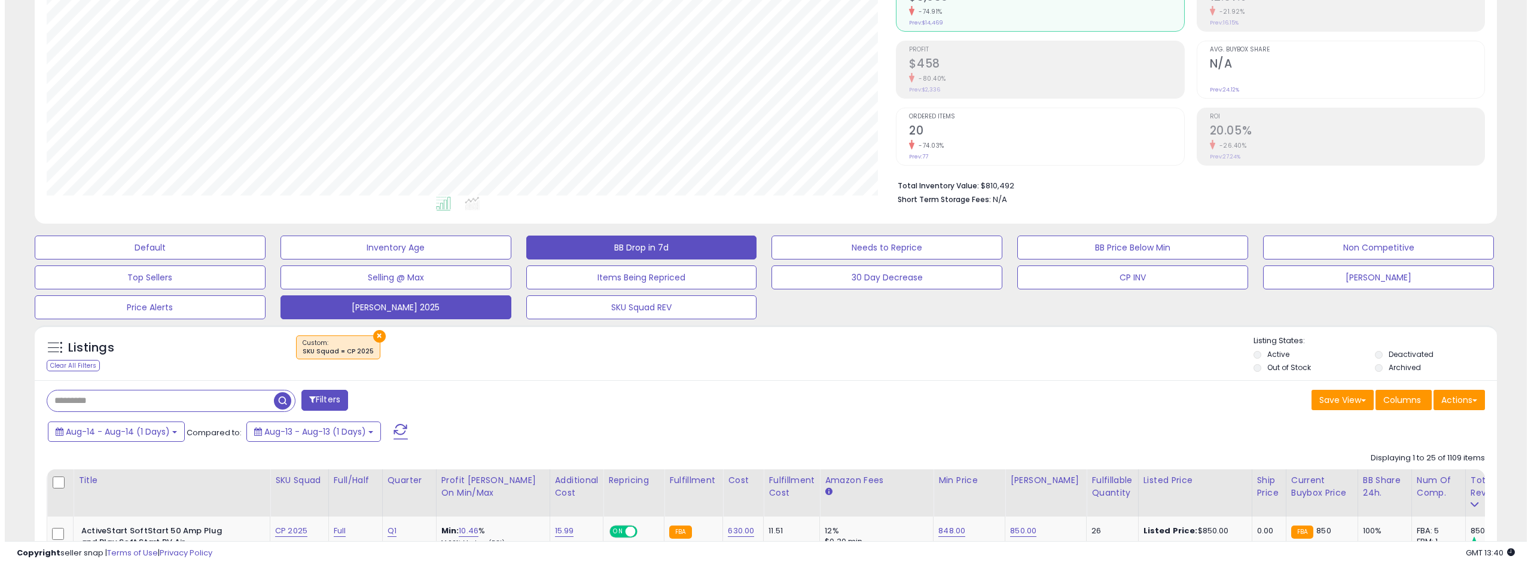
scroll to position [120, 0]
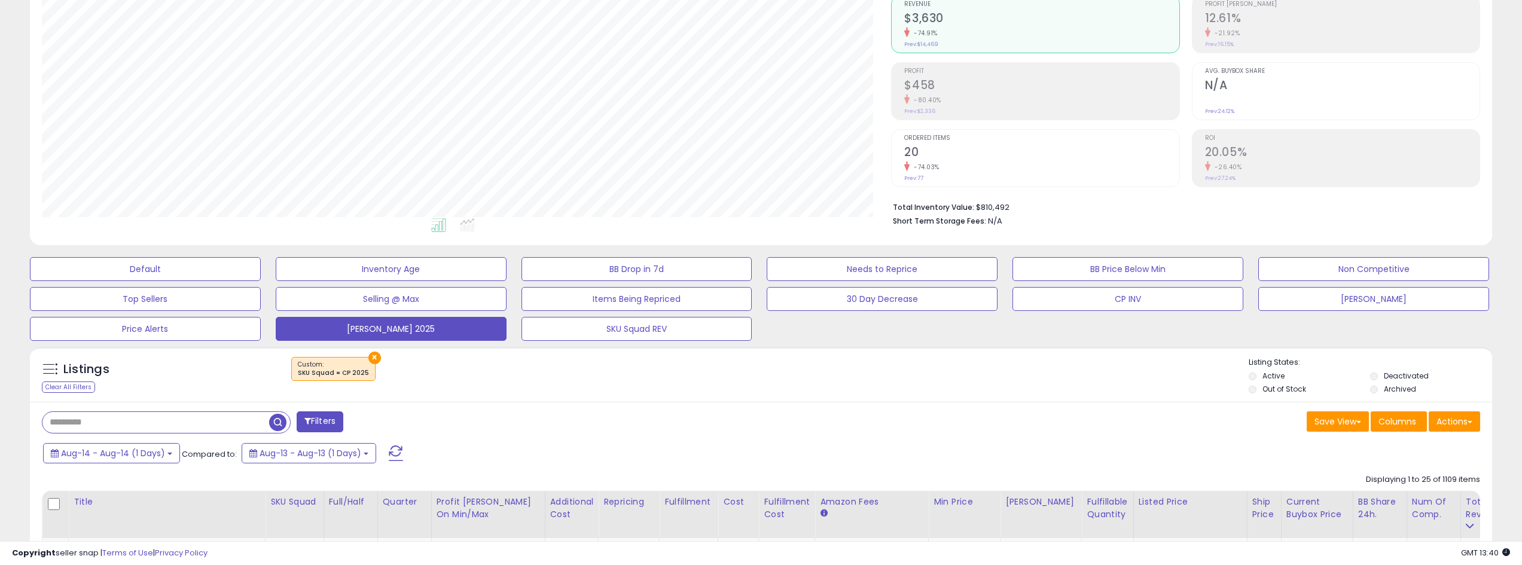
click at [398, 436] on button at bounding box center [396, 453] width 30 height 24
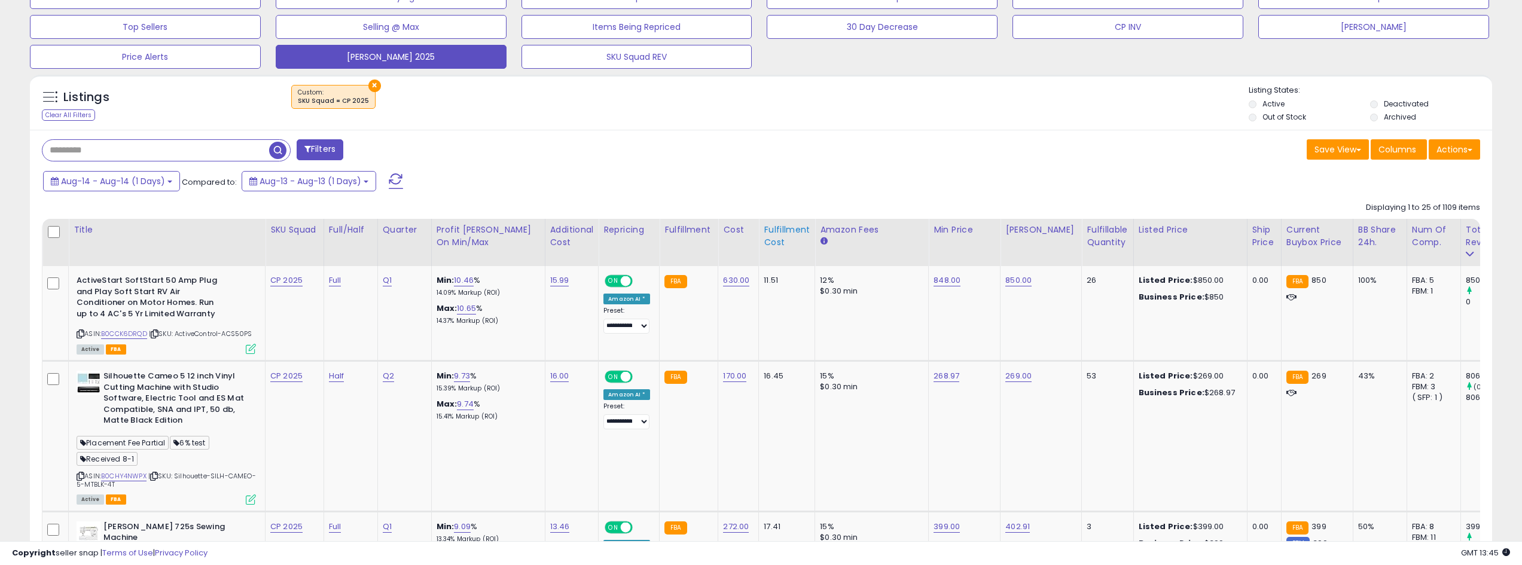
scroll to position [419, 0]
